Goal: Task Accomplishment & Management: Complete application form

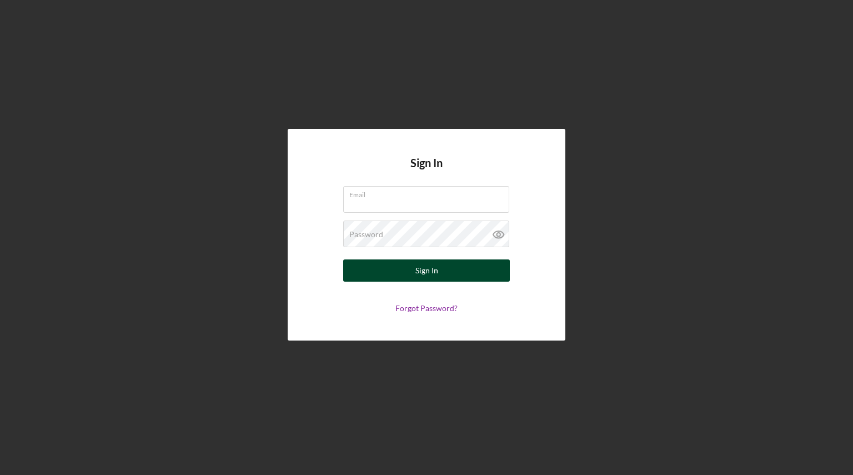
type input "rharrison@nlhlogistics.com"
click at [454, 272] on button "Sign In" at bounding box center [426, 270] width 167 height 22
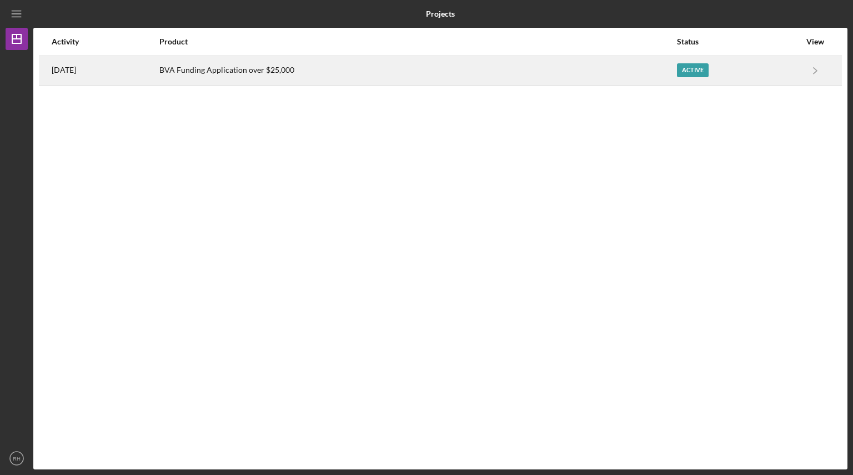
click at [246, 70] on div "BVA Funding Application over $25,000" at bounding box center [417, 71] width 516 height 28
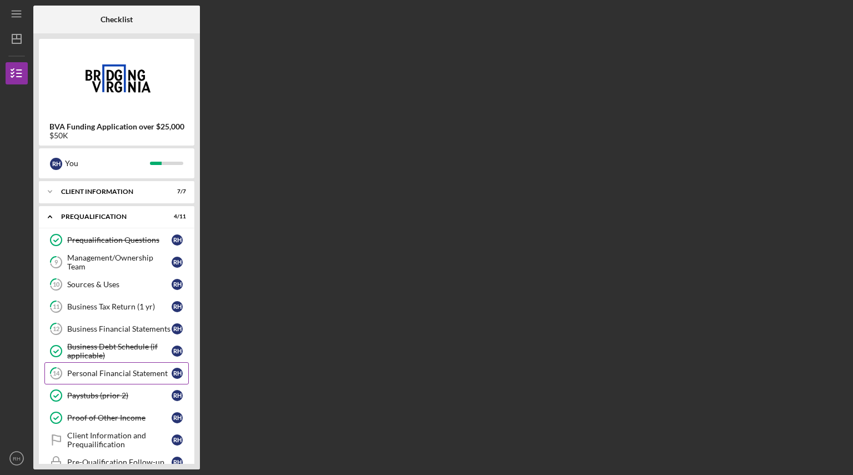
click at [180, 364] on link "14 Personal Financial Statement R H" at bounding box center [116, 373] width 144 height 22
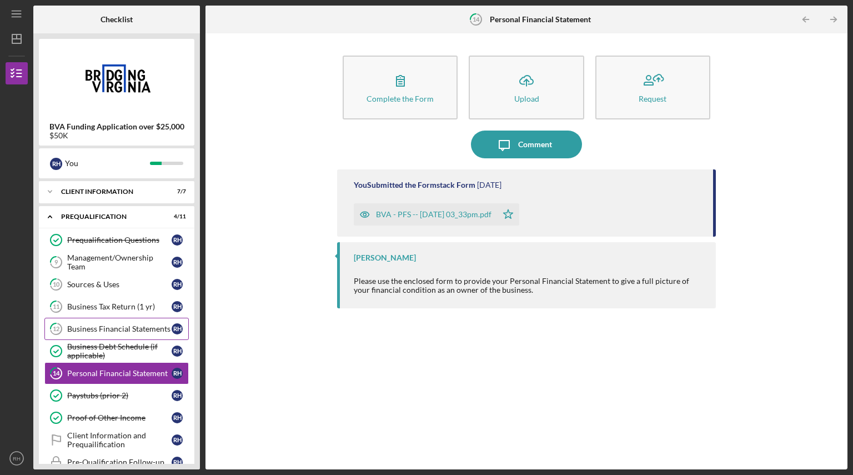
click at [124, 325] on div "Business Financial Statements" at bounding box center [119, 328] width 104 height 9
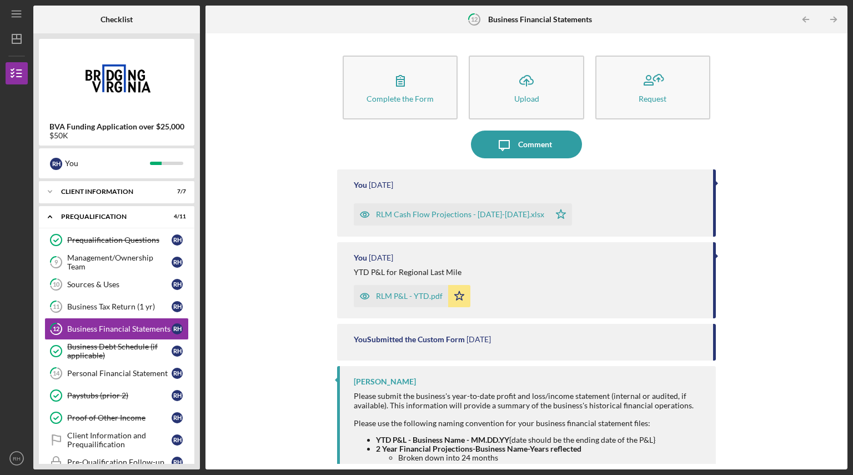
click at [463, 298] on icon "Icon/Star" at bounding box center [459, 296] width 22 height 22
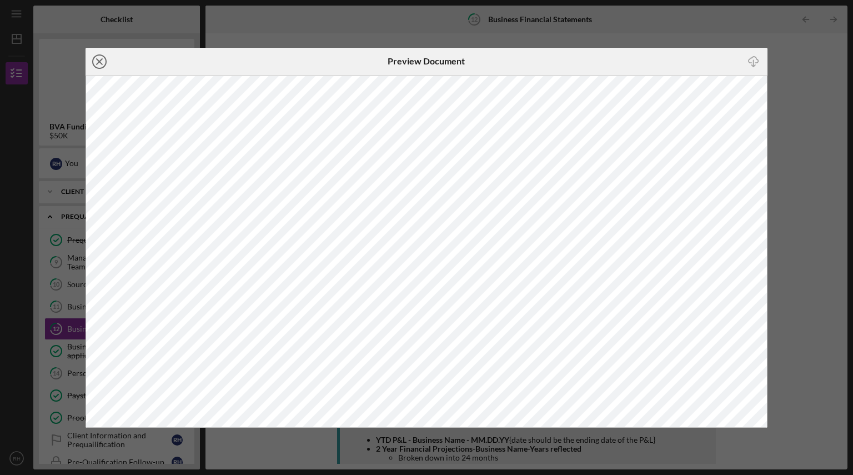
click at [99, 63] on icon "Icon/Close" at bounding box center [100, 62] width 28 height 28
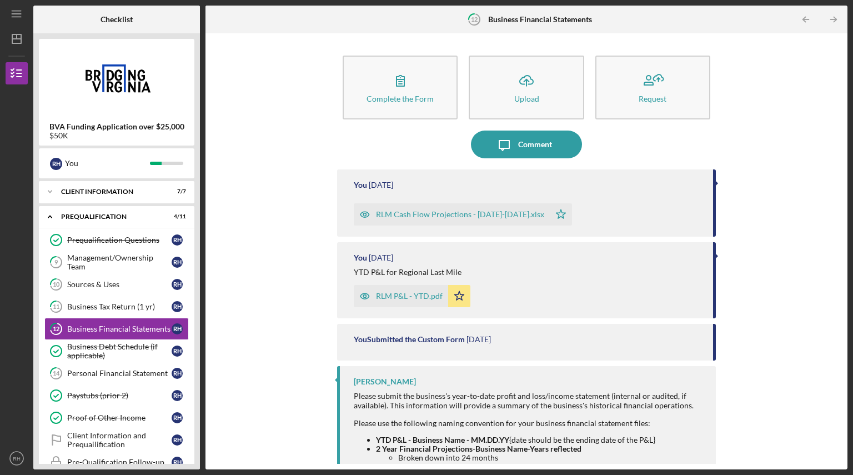
click at [409, 299] on div "RLM P&L - YTD.pdf" at bounding box center [409, 296] width 67 height 9
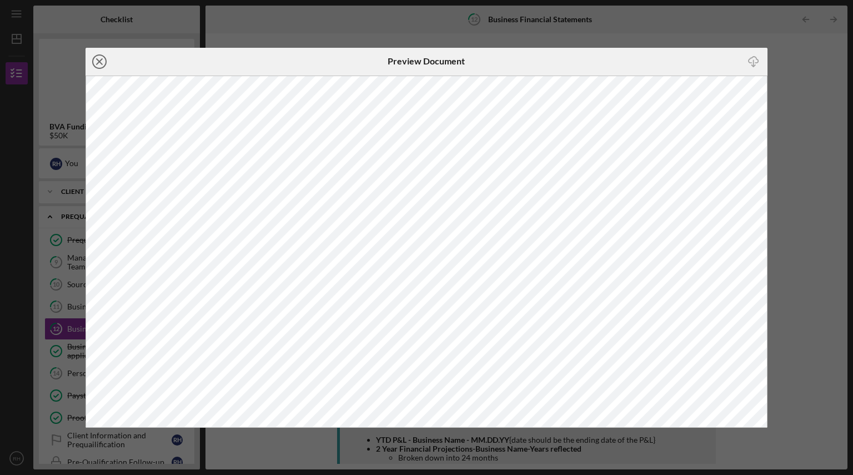
click at [98, 65] on icon "Icon/Close" at bounding box center [100, 62] width 28 height 28
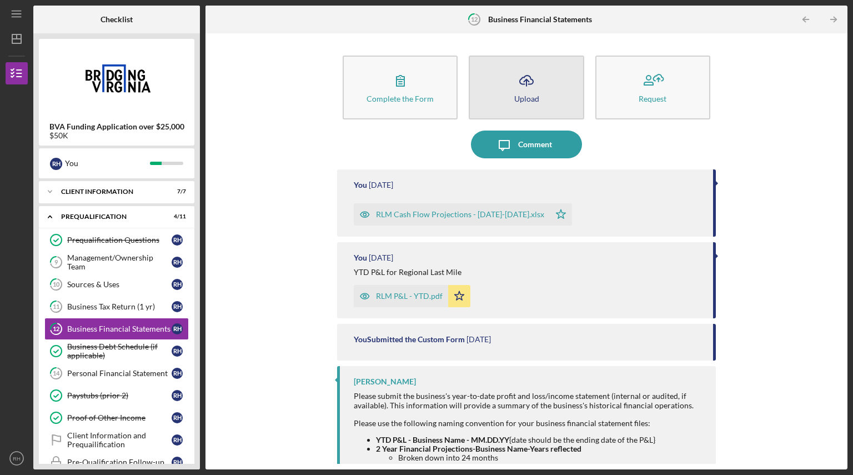
click at [519, 94] on div "Upload" at bounding box center [526, 98] width 25 height 8
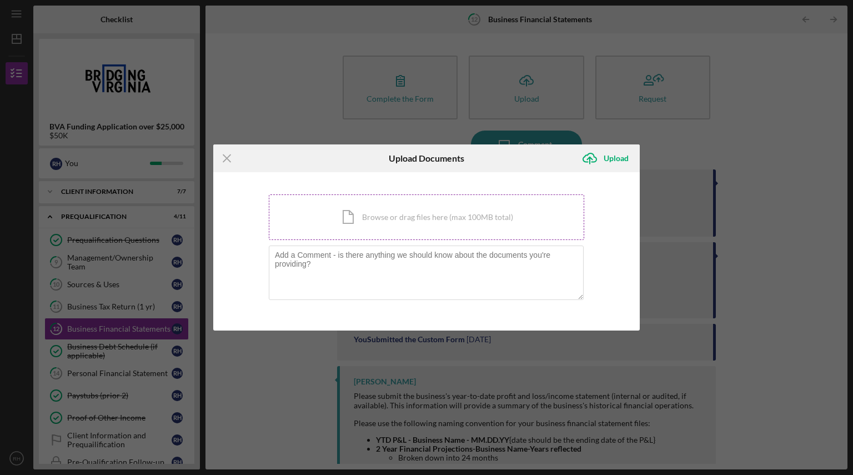
click at [403, 214] on div "Icon/Document Browse or drag files here (max 100MB total) Tap to choose files o…" at bounding box center [426, 217] width 315 height 46
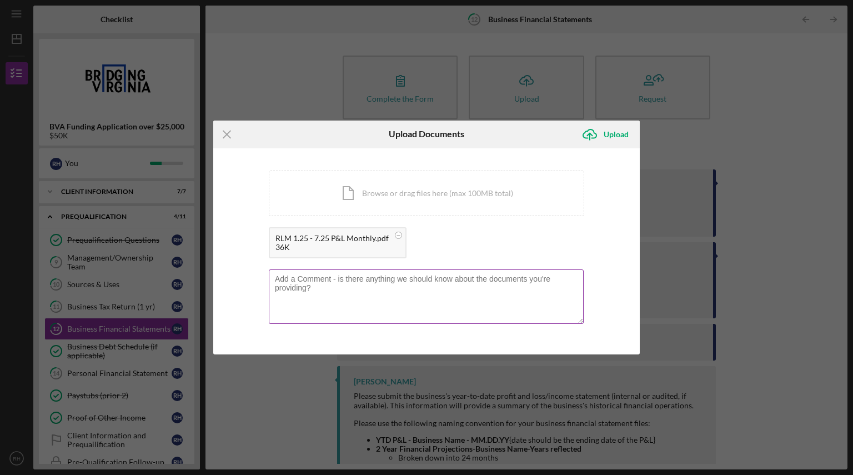
click at [384, 288] on textarea at bounding box center [426, 296] width 315 height 54
type textarea "Monthly P&L"
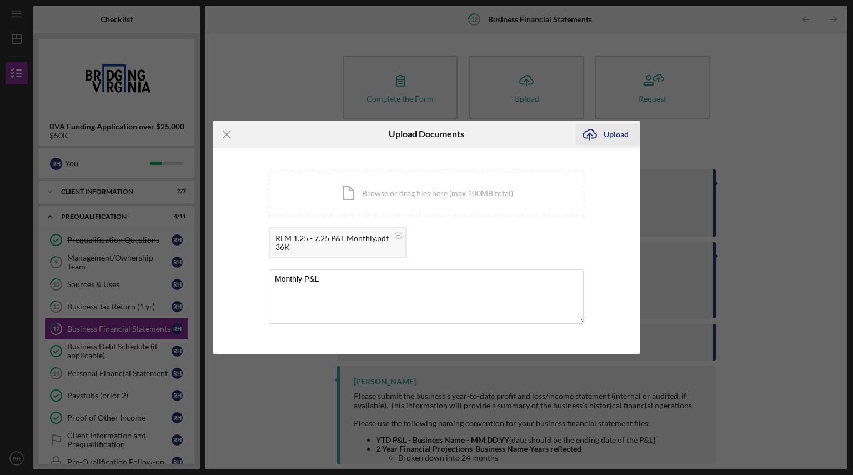
click at [606, 130] on div "Upload" at bounding box center [616, 134] width 25 height 22
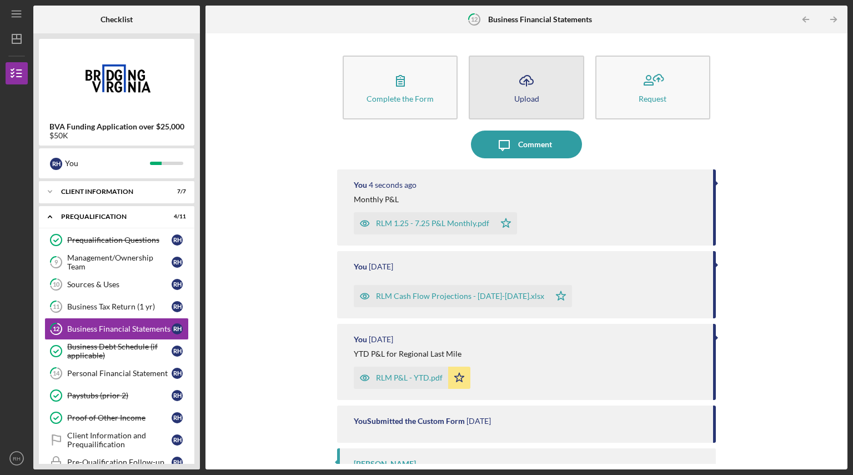
click at [514, 97] on div "Upload" at bounding box center [526, 98] width 25 height 8
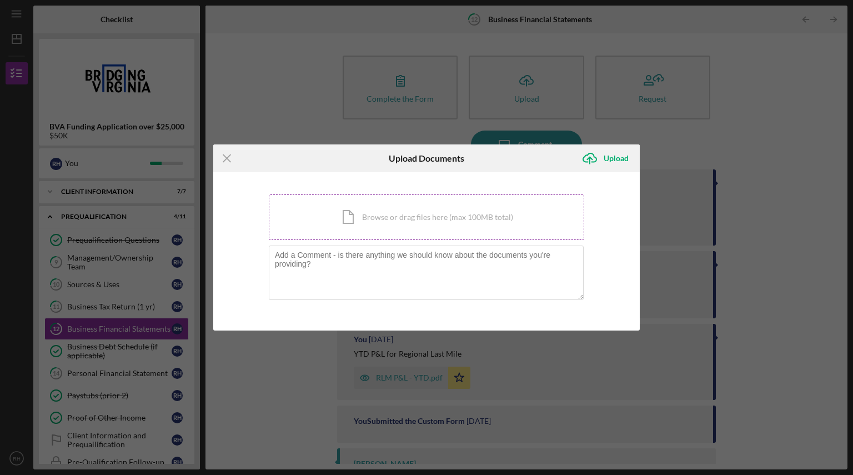
click at [383, 228] on div "Icon/Document Browse or drag files here (max 100MB total) Tap to choose files o…" at bounding box center [426, 217] width 315 height 46
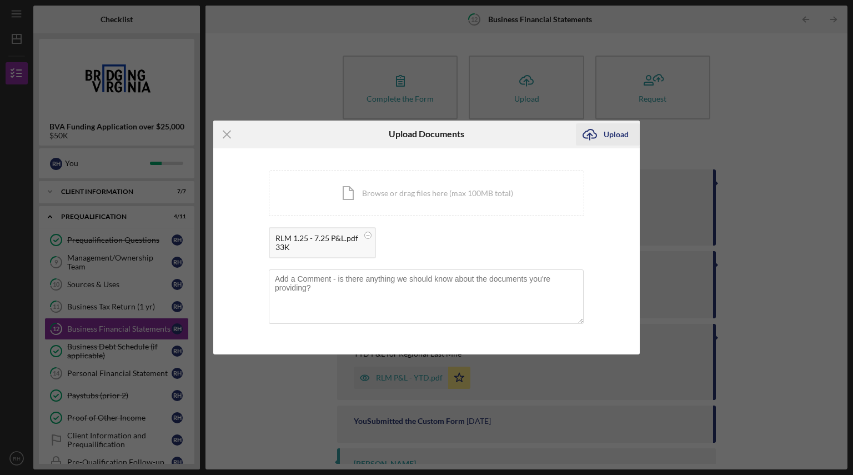
click at [618, 129] on div "Upload" at bounding box center [616, 134] width 25 height 22
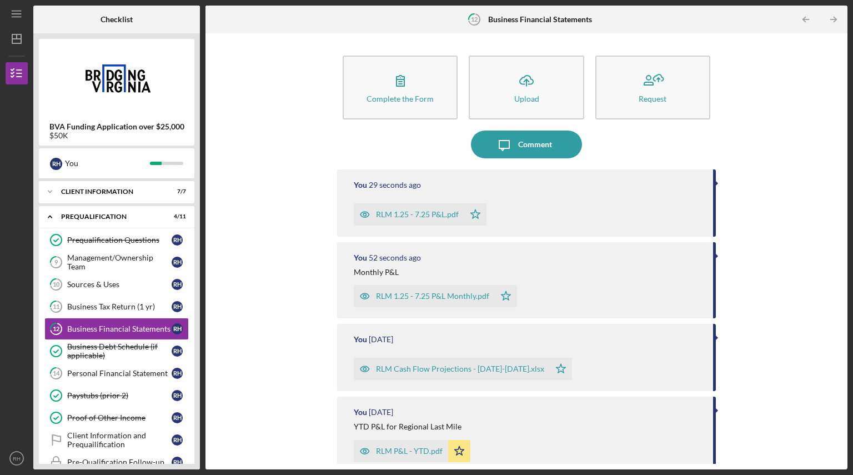
click at [458, 451] on icon "Icon/Star" at bounding box center [459, 451] width 22 height 22
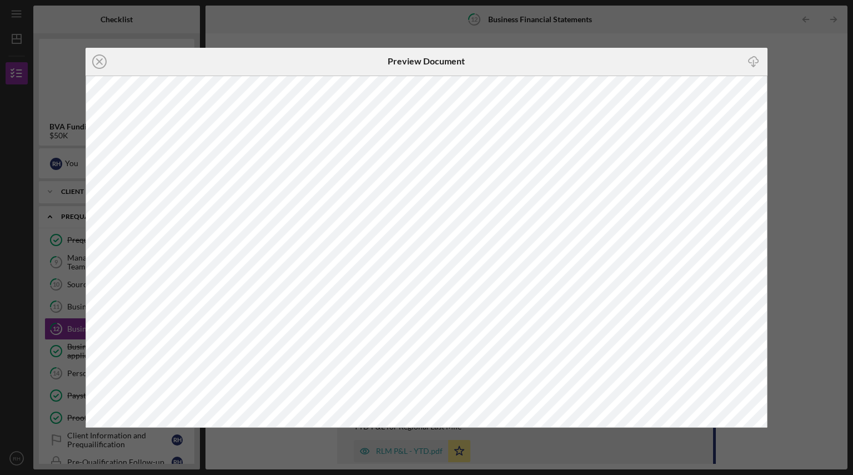
click at [756, 64] on icon "Icon/Download" at bounding box center [753, 61] width 25 height 25
drag, startPoint x: 93, startPoint y: 54, endPoint x: 102, endPoint y: 62, distance: 11.8
click at [102, 62] on icon "Icon/Close" at bounding box center [100, 62] width 28 height 28
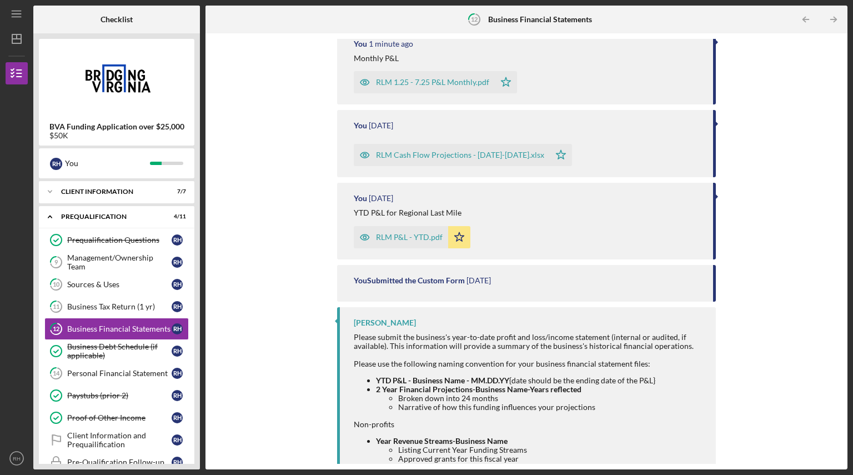
scroll to position [214, 0]
click at [612, 233] on div "RLM P&L - YTD.pdf Icon/Star" at bounding box center [528, 234] width 348 height 28
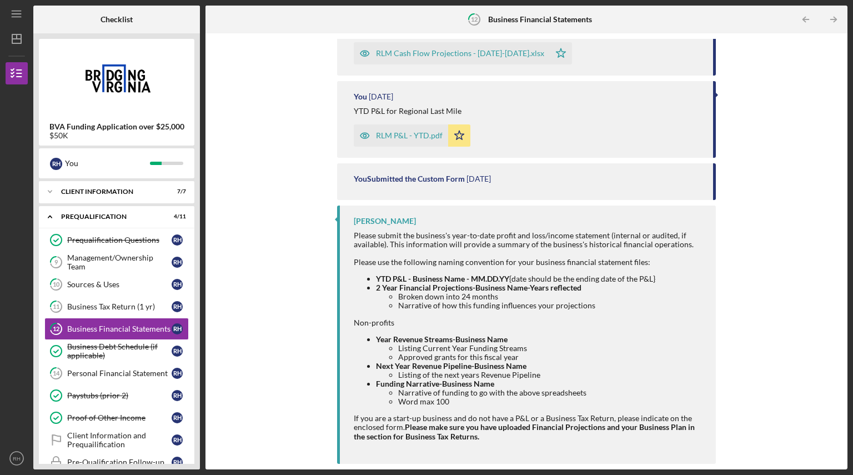
scroll to position [0, 0]
